Goal: Task Accomplishment & Management: Manage account settings

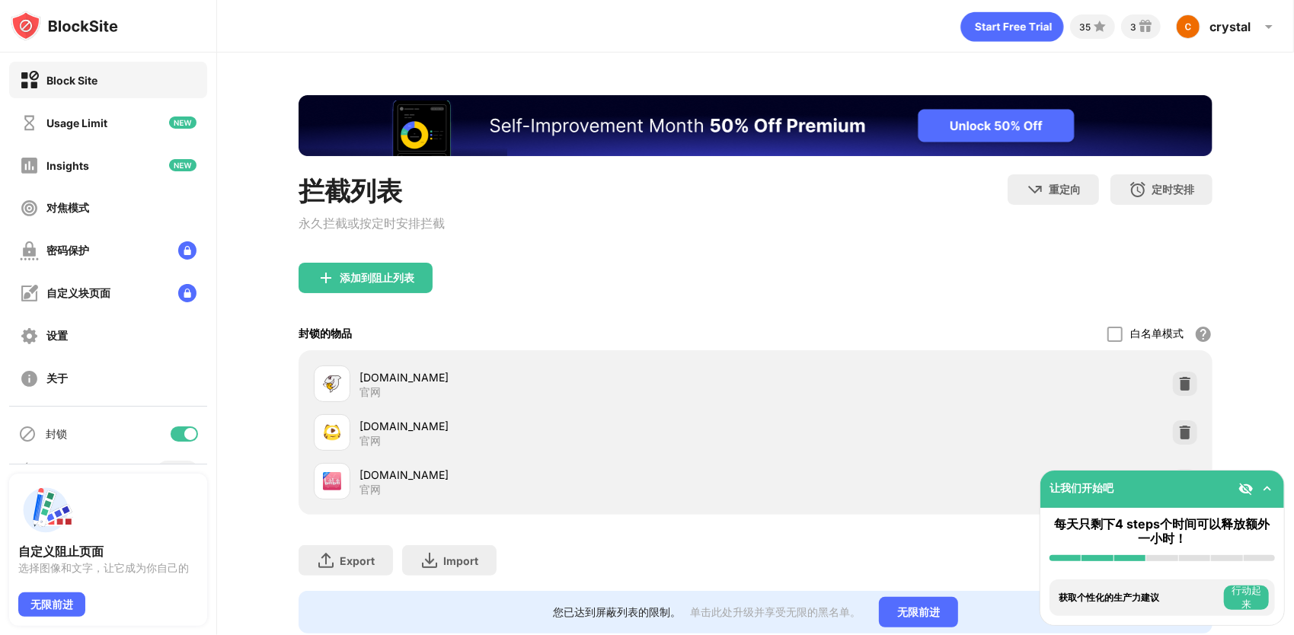
click at [1267, 436] on div "拦截列表 永久拦截或按定时安排拦截 重定向 单击设置重定向网站 定时安排 选择阻止列表将处于活动状态的日期和时间范围。 添加到阻止列表 封锁的物品 白名单模式…" at bounding box center [755, 365] width 1077 height 624
click at [1269, 490] on img at bounding box center [1267, 488] width 15 height 15
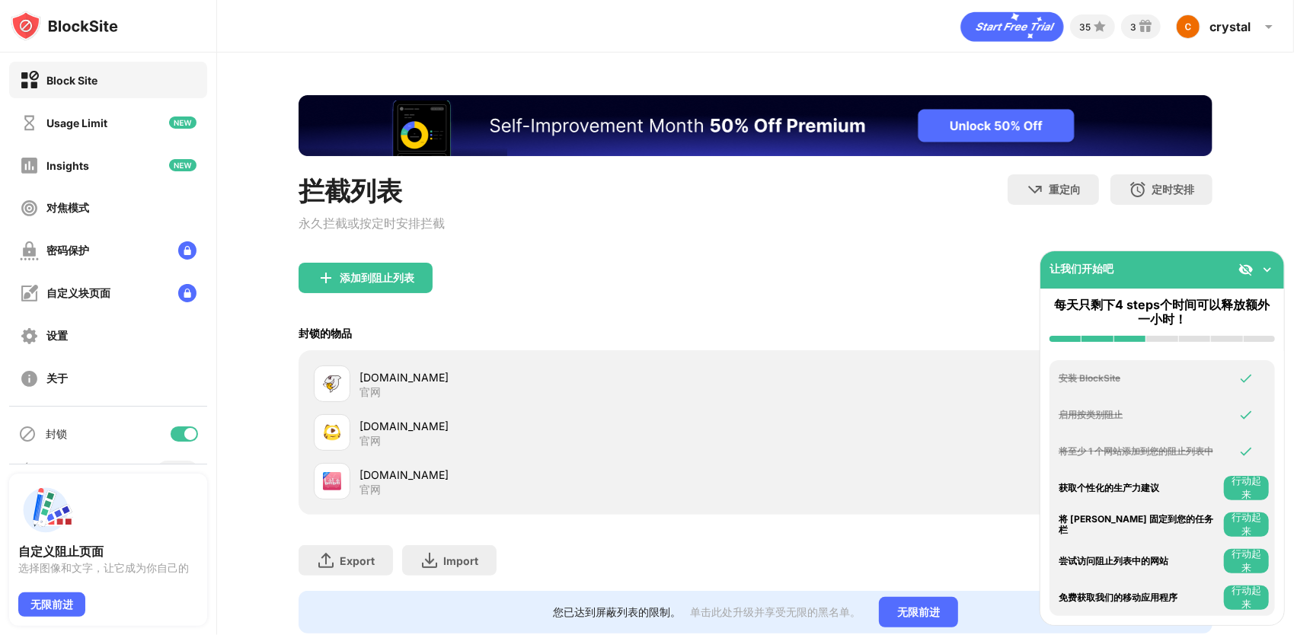
click at [1263, 269] on img at bounding box center [1267, 269] width 15 height 15
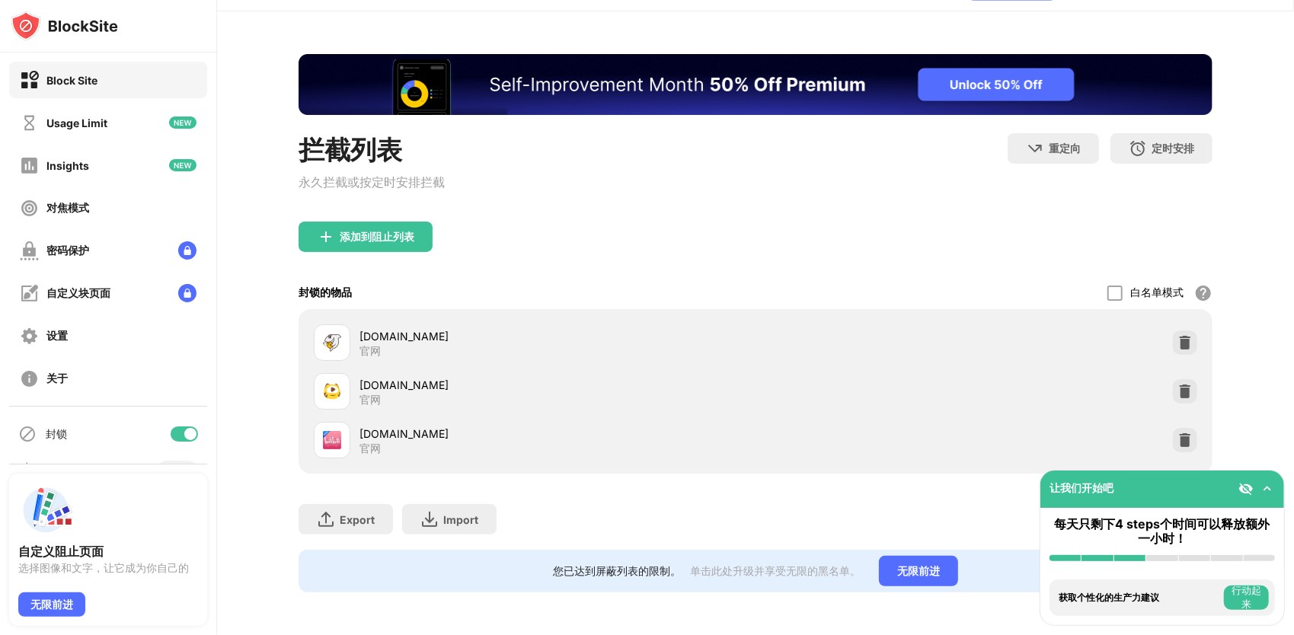
scroll to position [57, 0]
click at [1178, 433] on img at bounding box center [1185, 440] width 15 height 15
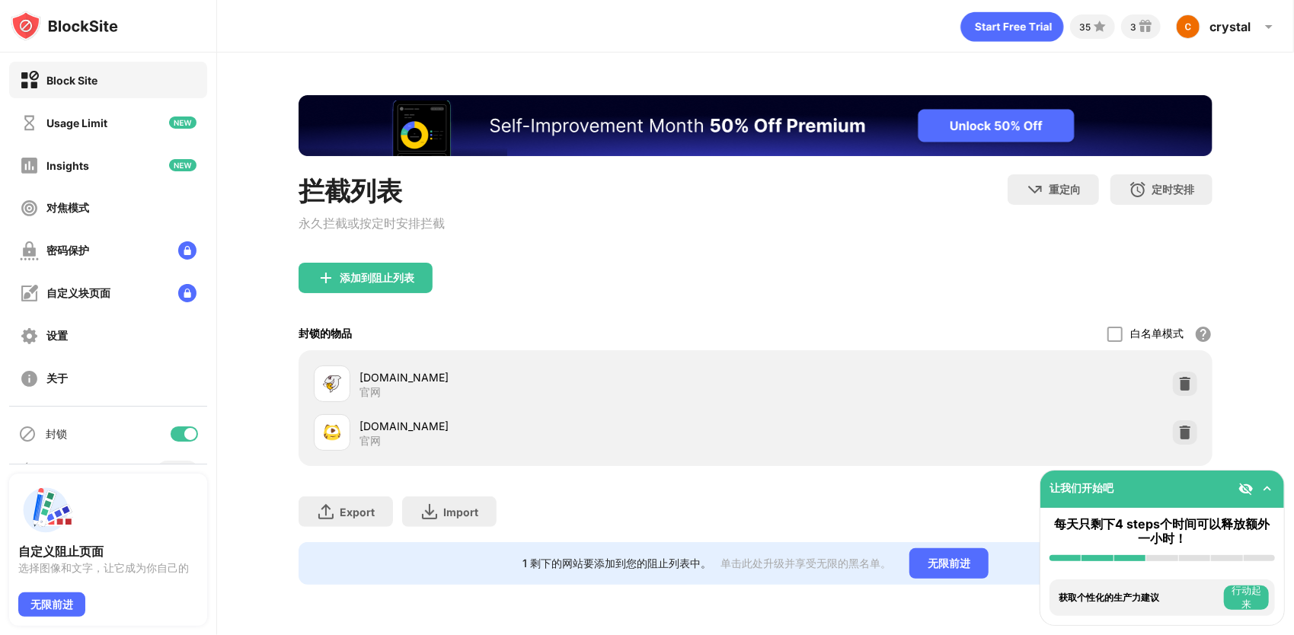
scroll to position [0, 0]
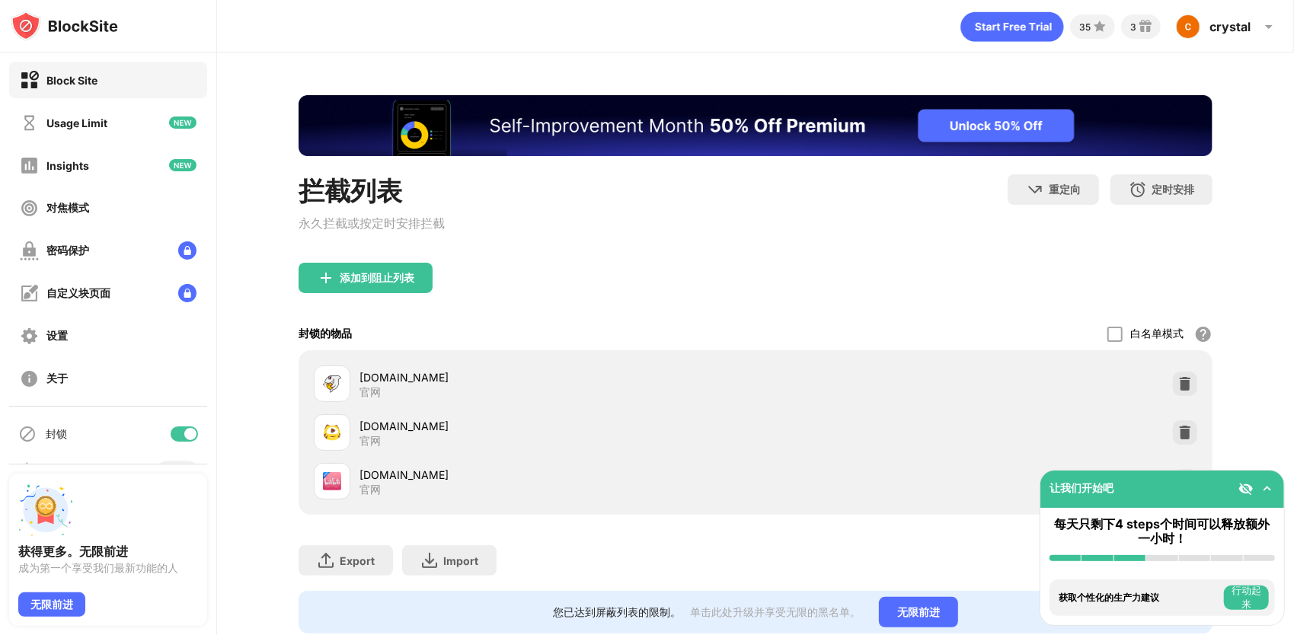
click at [1269, 447] on div "拦截列表 永久拦截或按定时安排拦截 重定向 单击设置重定向网站 定时安排 选择阻止列表将处于活动状态的日期和时间范围。（仅适用于网站项目） 添加到阻止列表 封…" at bounding box center [755, 365] width 1077 height 624
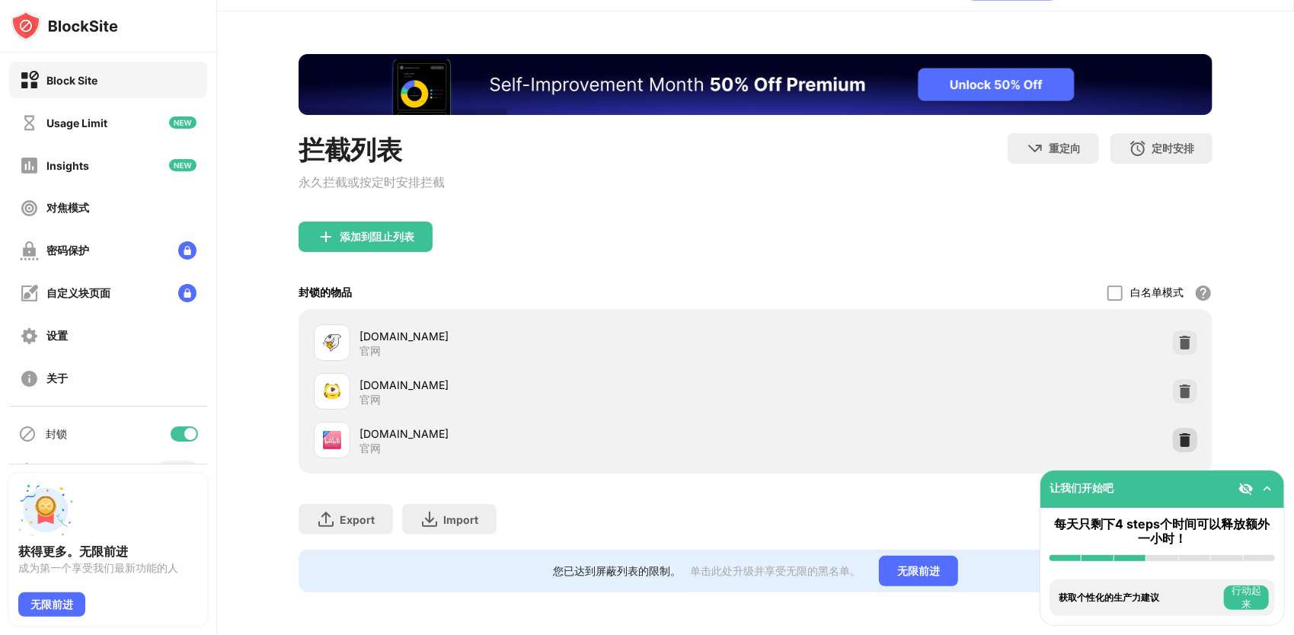
scroll to position [57, 0]
click at [1178, 433] on img at bounding box center [1185, 440] width 15 height 15
